Goal: Information Seeking & Learning: Learn about a topic

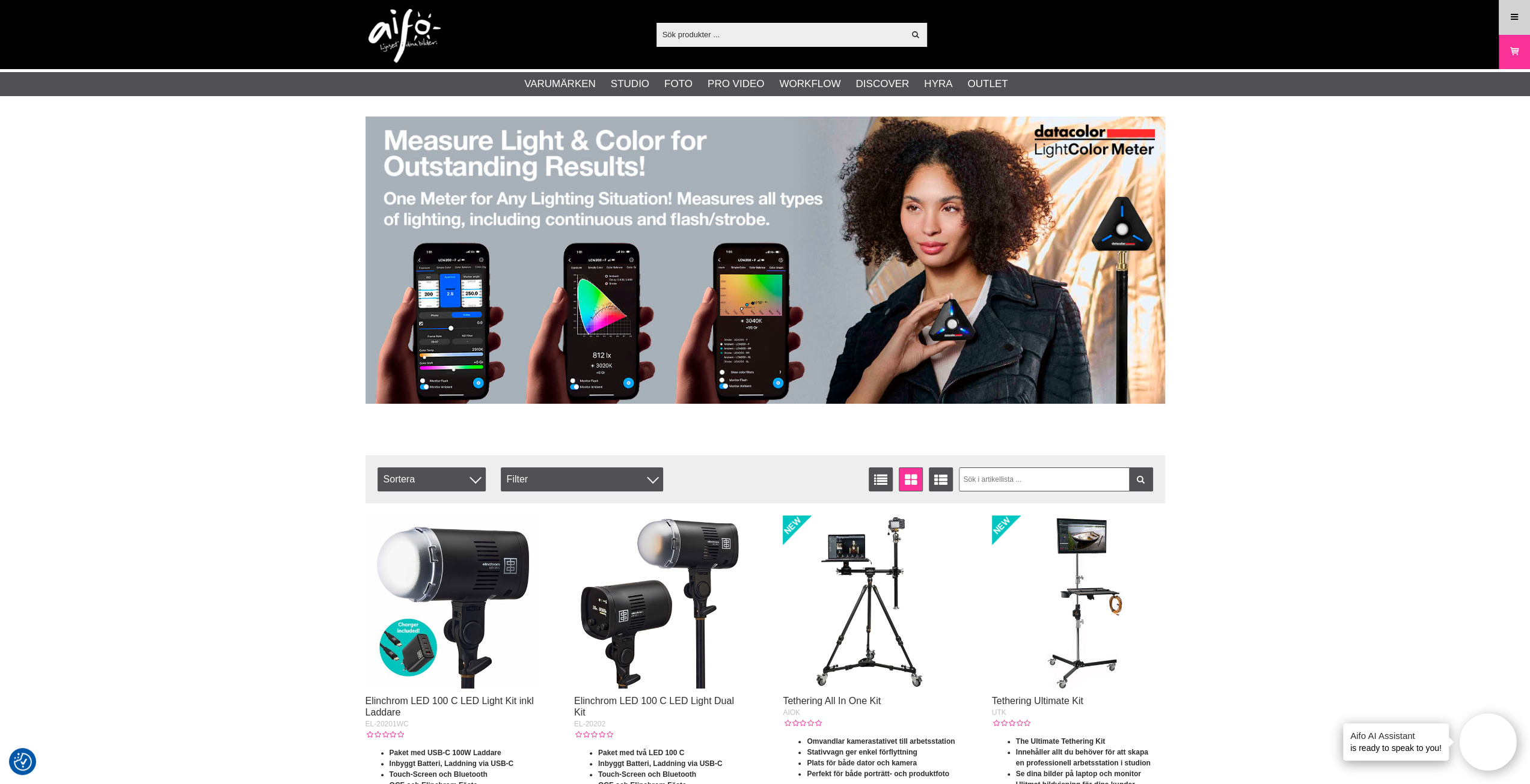
click at [1509, 16] on icon at bounding box center [1514, 18] width 11 height 13
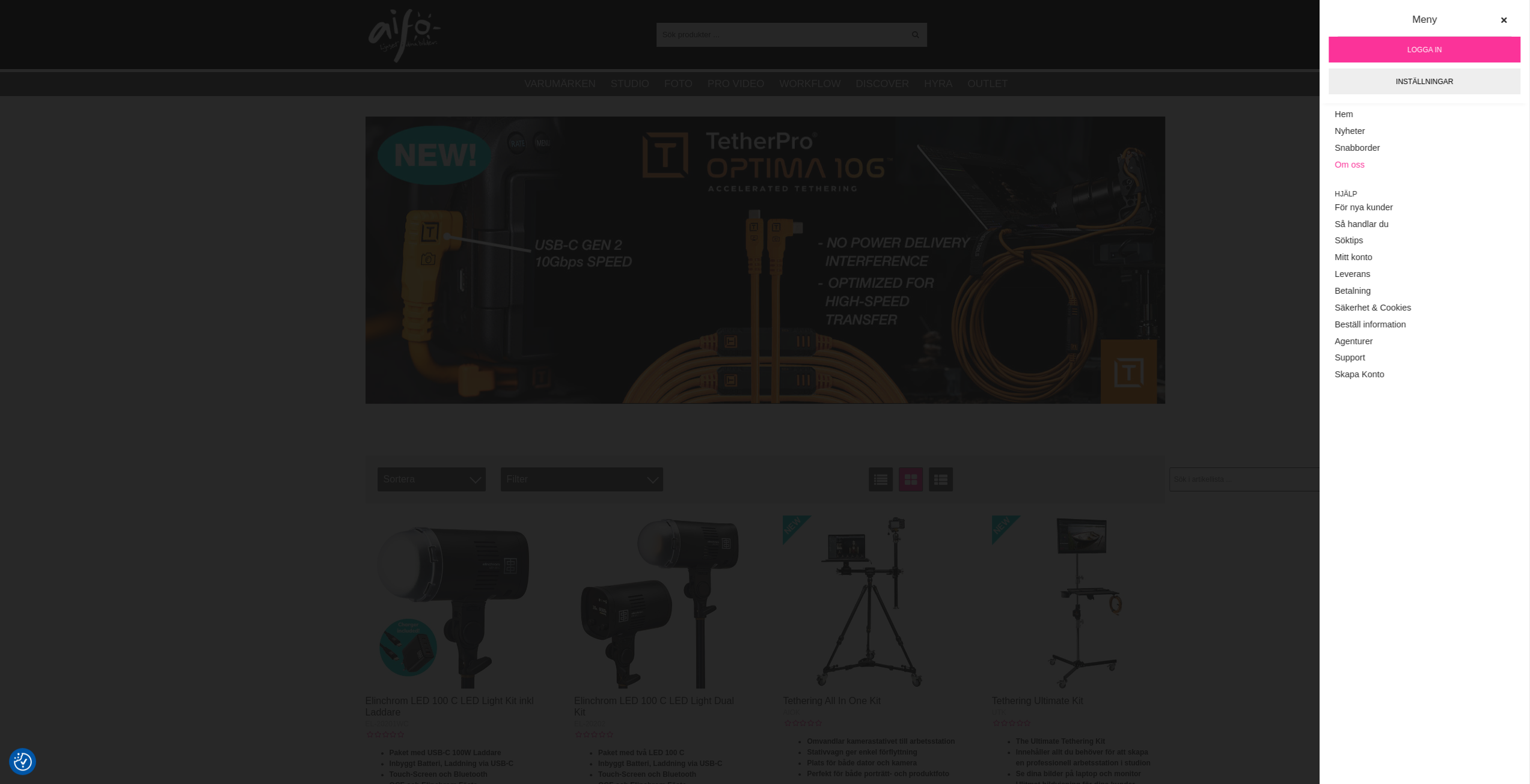
click at [1356, 164] on link "Om oss" at bounding box center [1424, 165] width 180 height 17
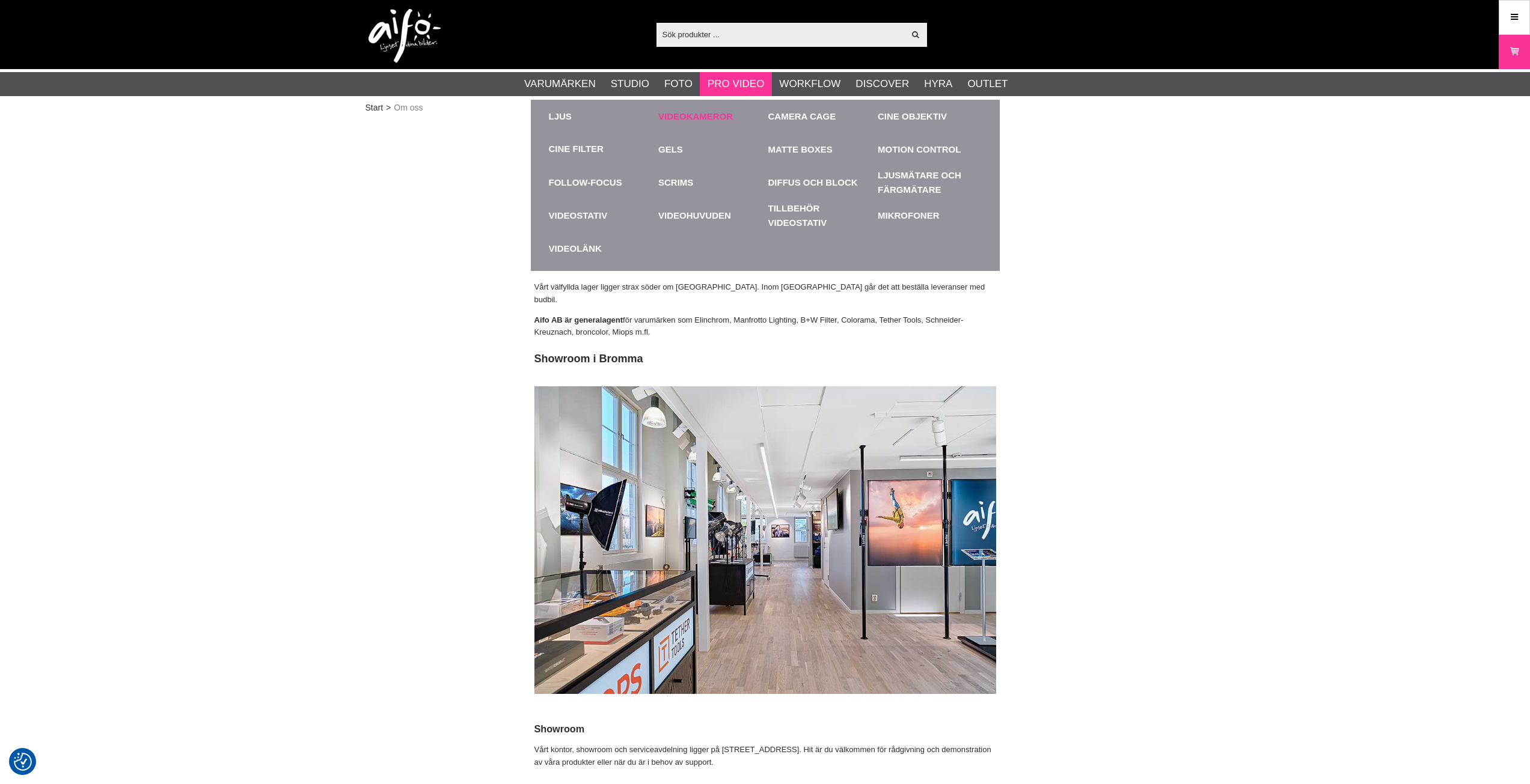
checkbox input "true"
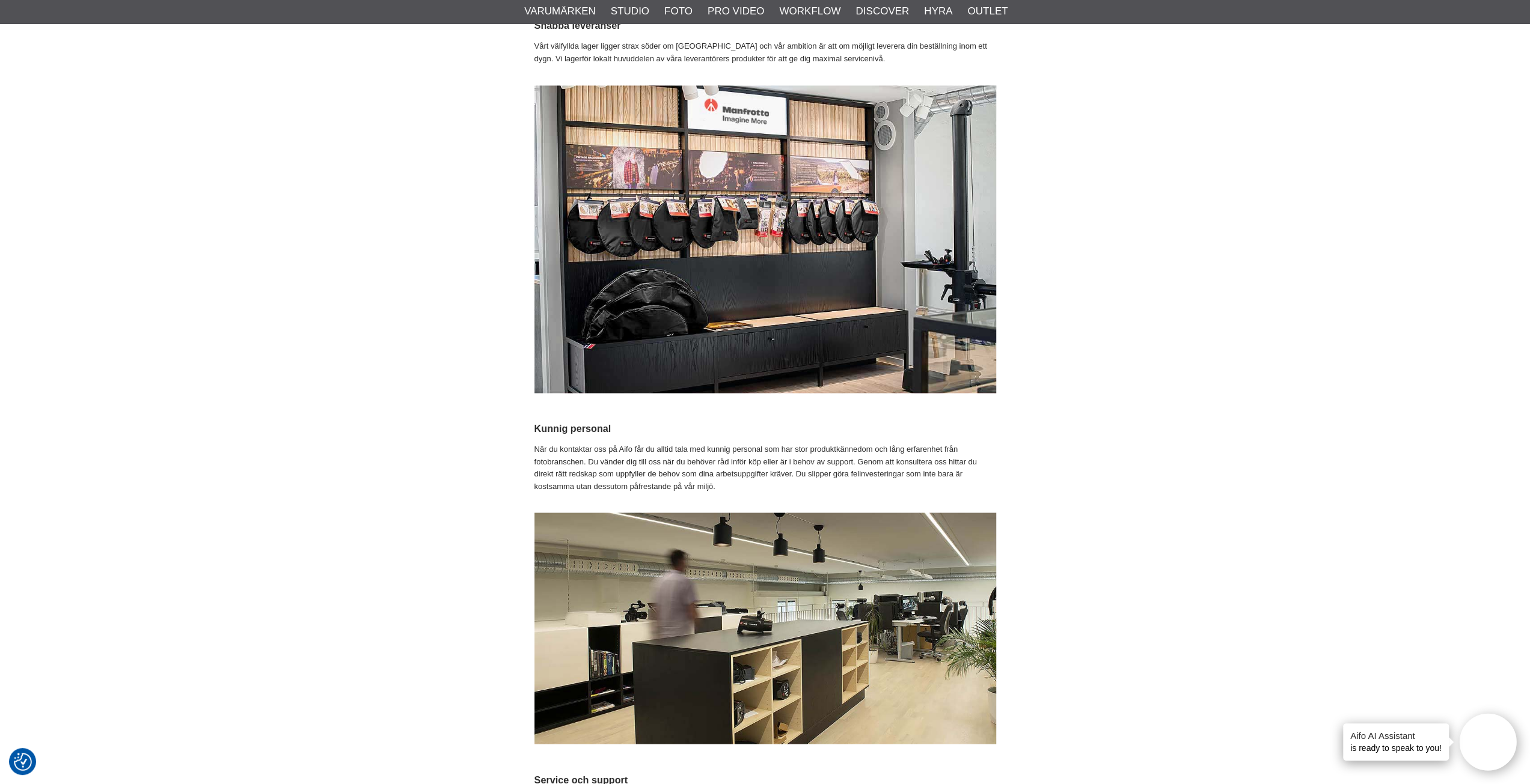
scroll to position [2103, 0]
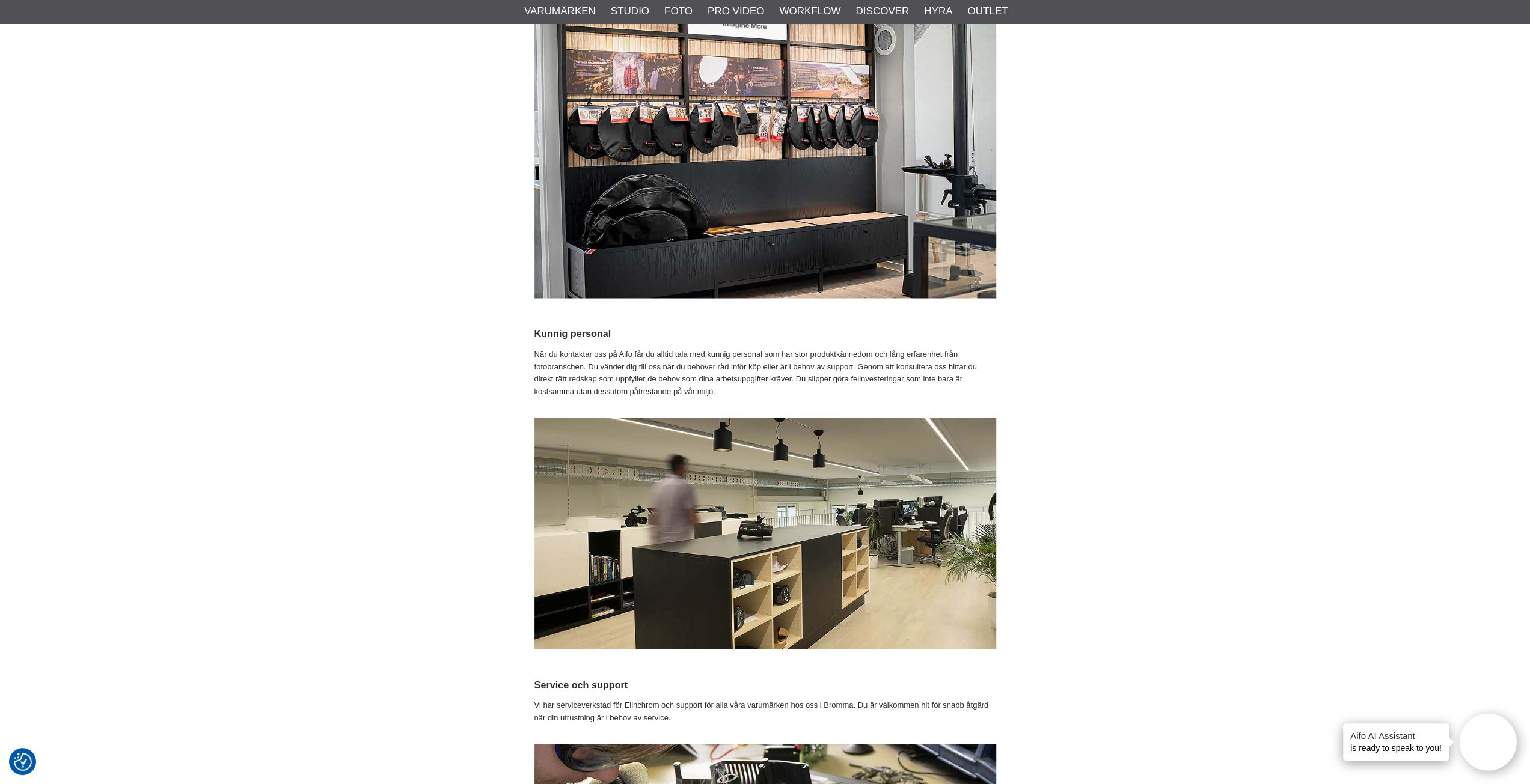
click at [1143, 399] on div "OM AIFO AB Med över 30 års erfarenhet som specialister inom studioljus, är vi d…" at bounding box center [765, 133] width 799 height 4210
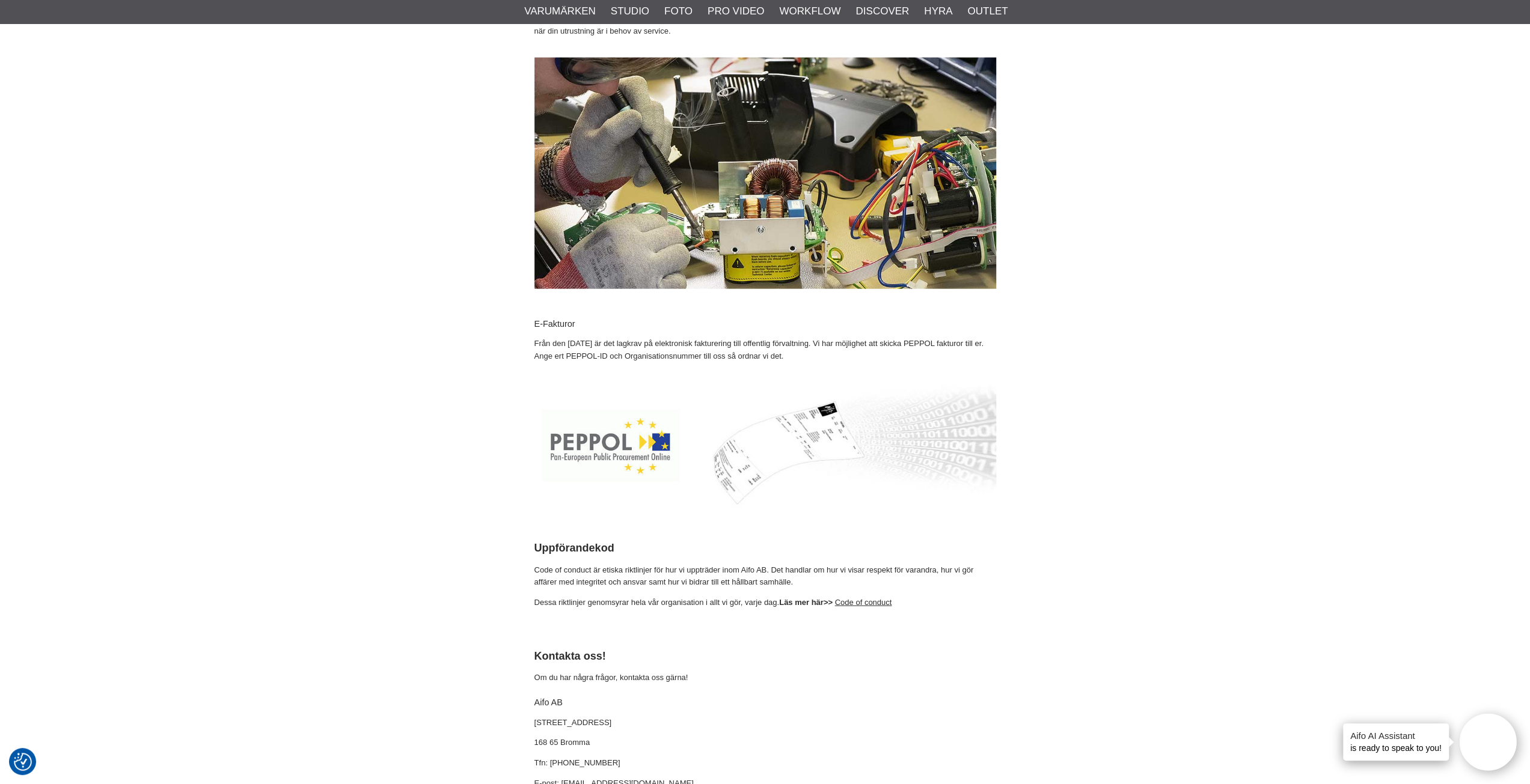
scroll to position [3149, 0]
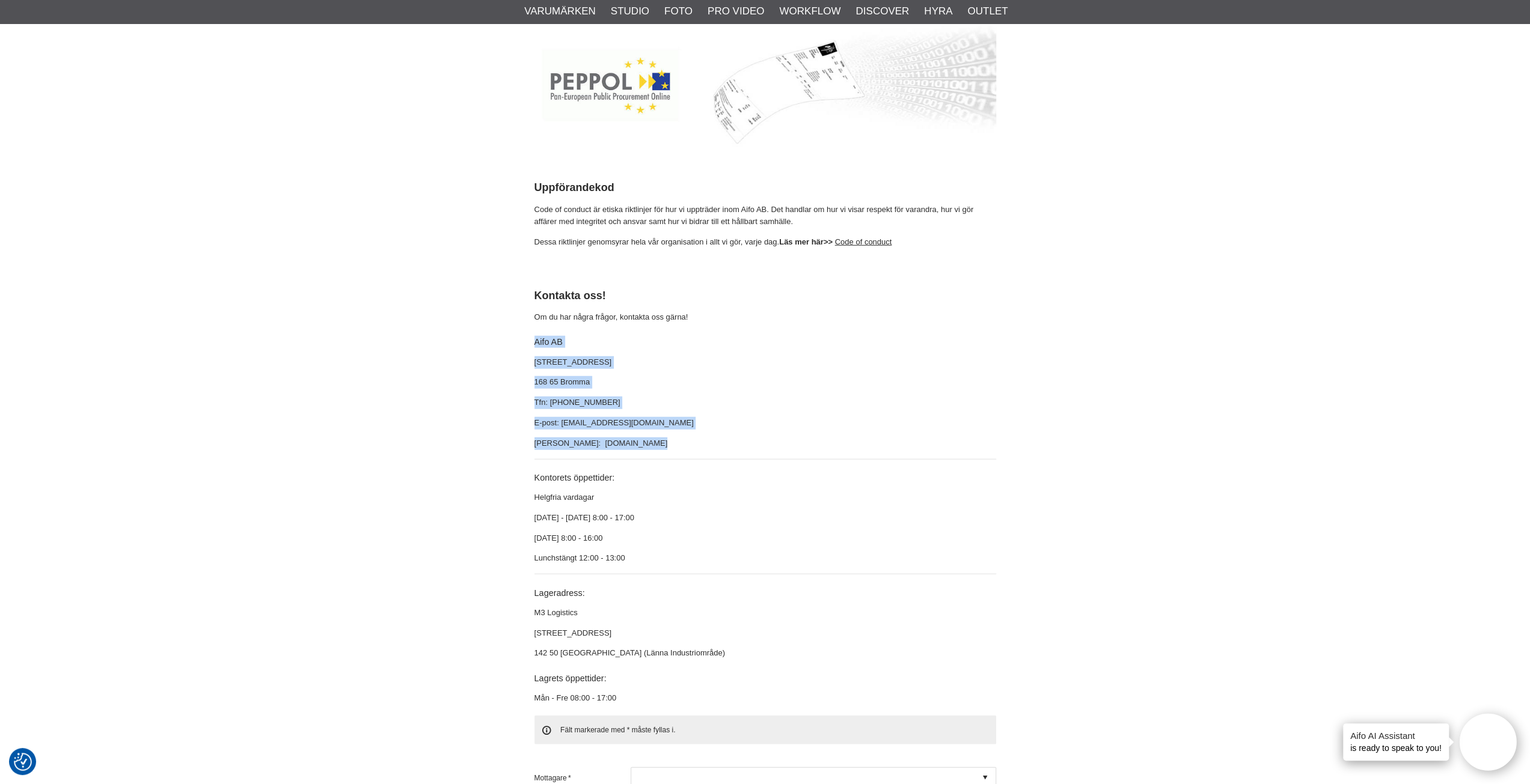
drag, startPoint x: 536, startPoint y: 312, endPoint x: 640, endPoint y: 422, distance: 151.4
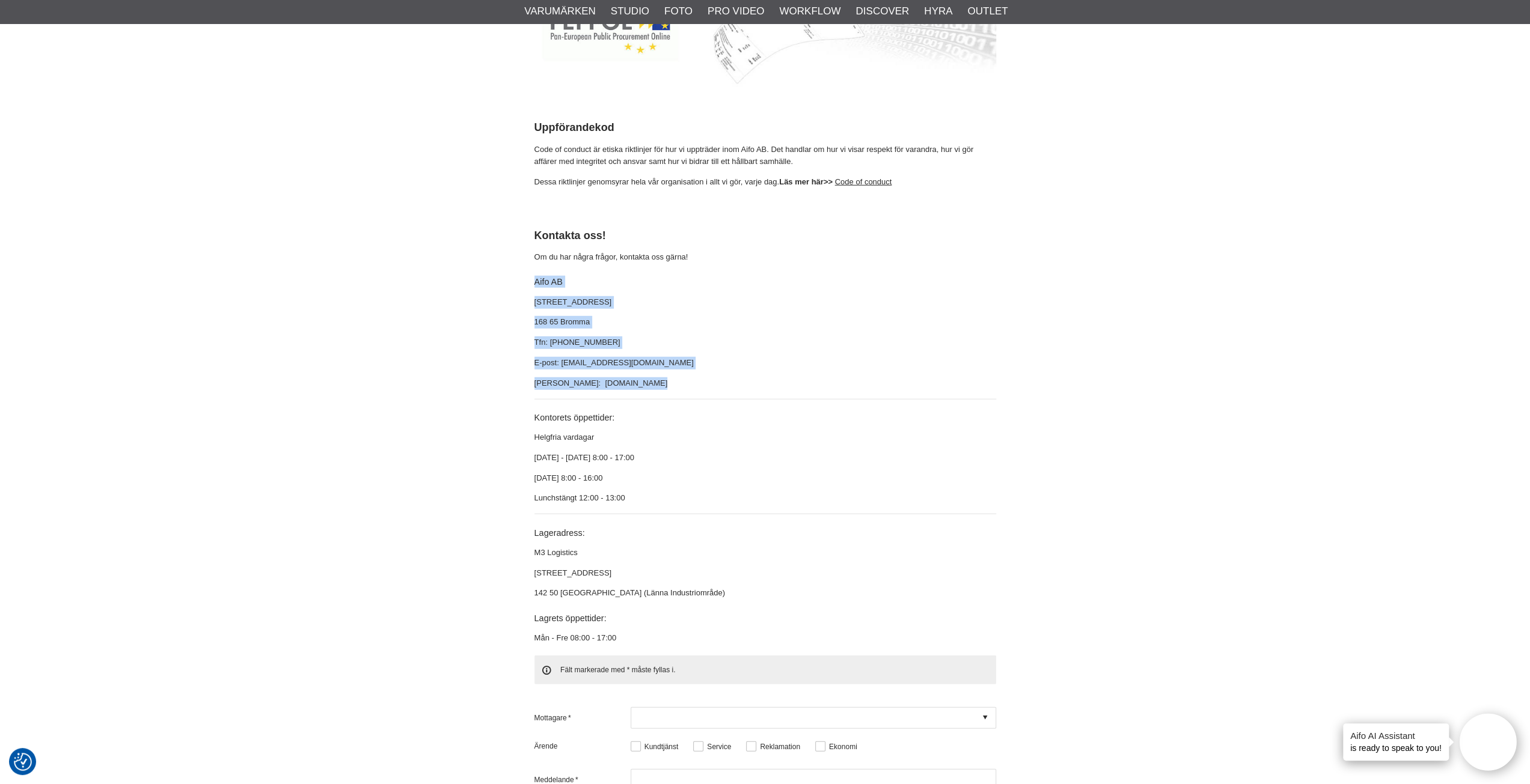
scroll to position [3210, 0]
